Goal: Check status: Check status

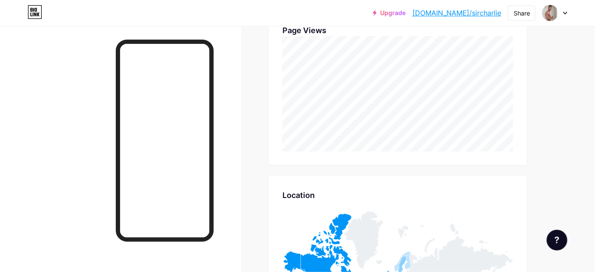
scroll to position [508, 0]
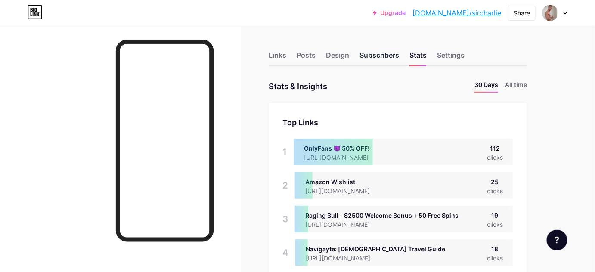
click at [390, 57] on div "Subscribers" at bounding box center [380, 57] width 40 height 15
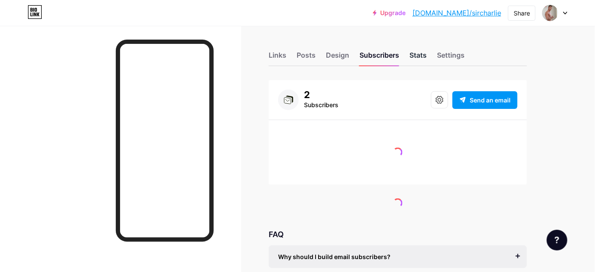
click at [420, 59] on div "Stats" at bounding box center [417, 57] width 17 height 15
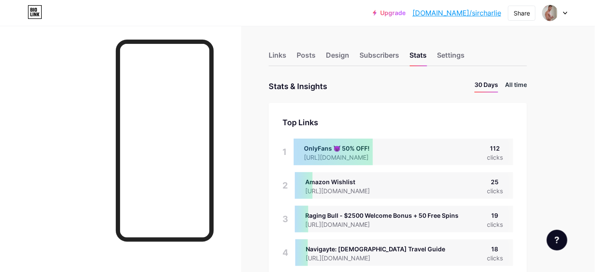
scroll to position [272, 595]
click at [525, 81] on li "All time" at bounding box center [516, 86] width 22 height 12
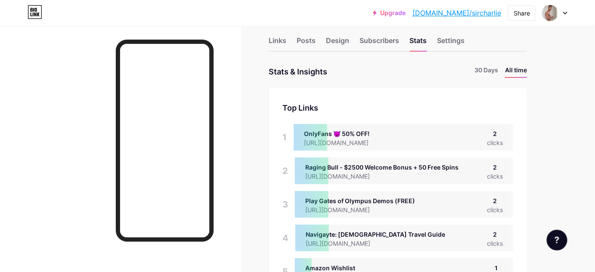
scroll to position [0, 0]
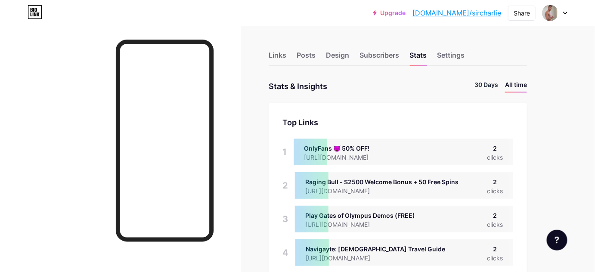
click at [488, 85] on li "30 Days" at bounding box center [486, 86] width 24 height 12
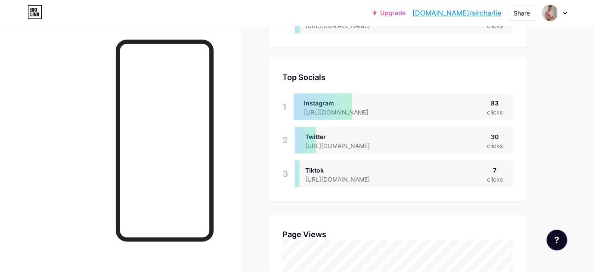
scroll to position [274, 0]
